Goal: Browse casually

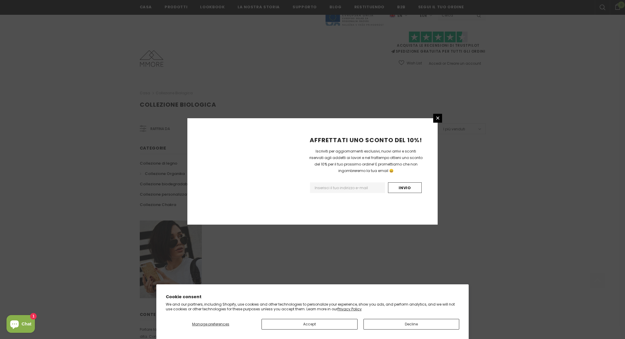
scroll to position [265, 0]
